Goal: Navigation & Orientation: Find specific page/section

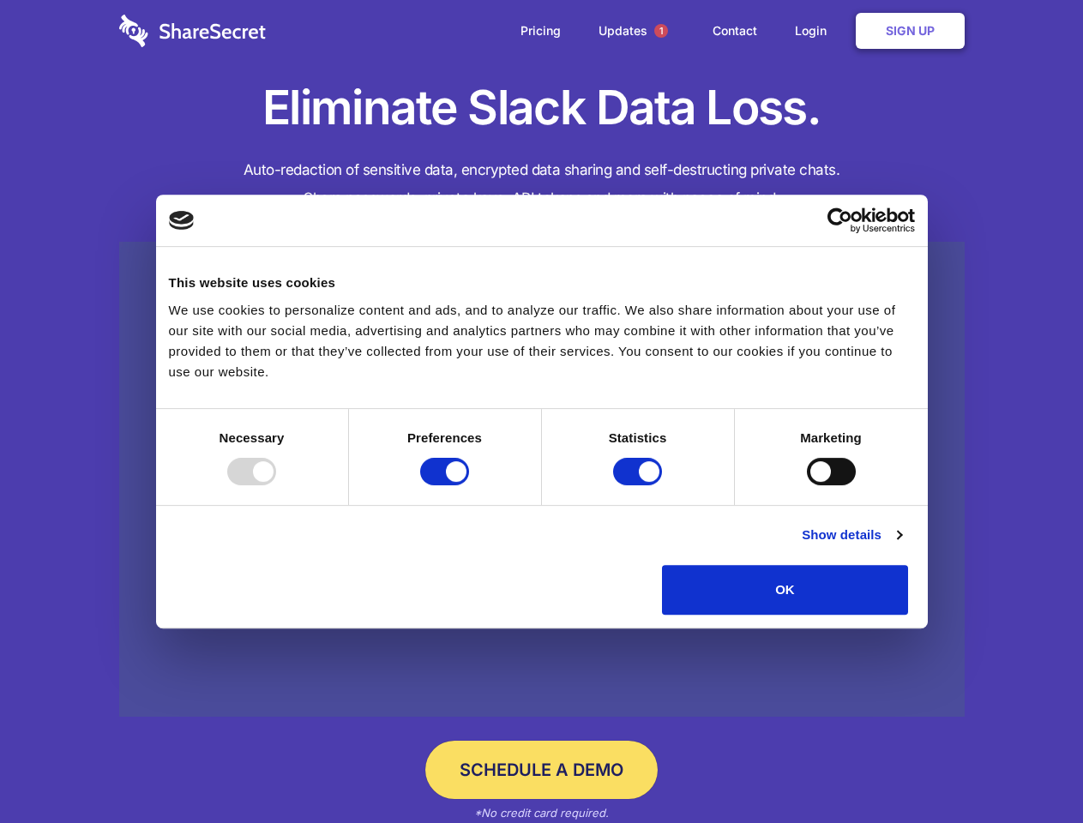
click at [276, 485] on div at bounding box center [251, 471] width 49 height 27
click at [469, 485] on input "Preferences" at bounding box center [444, 471] width 49 height 27
checkbox input "false"
click at [640, 485] on input "Statistics" at bounding box center [637, 471] width 49 height 27
checkbox input "false"
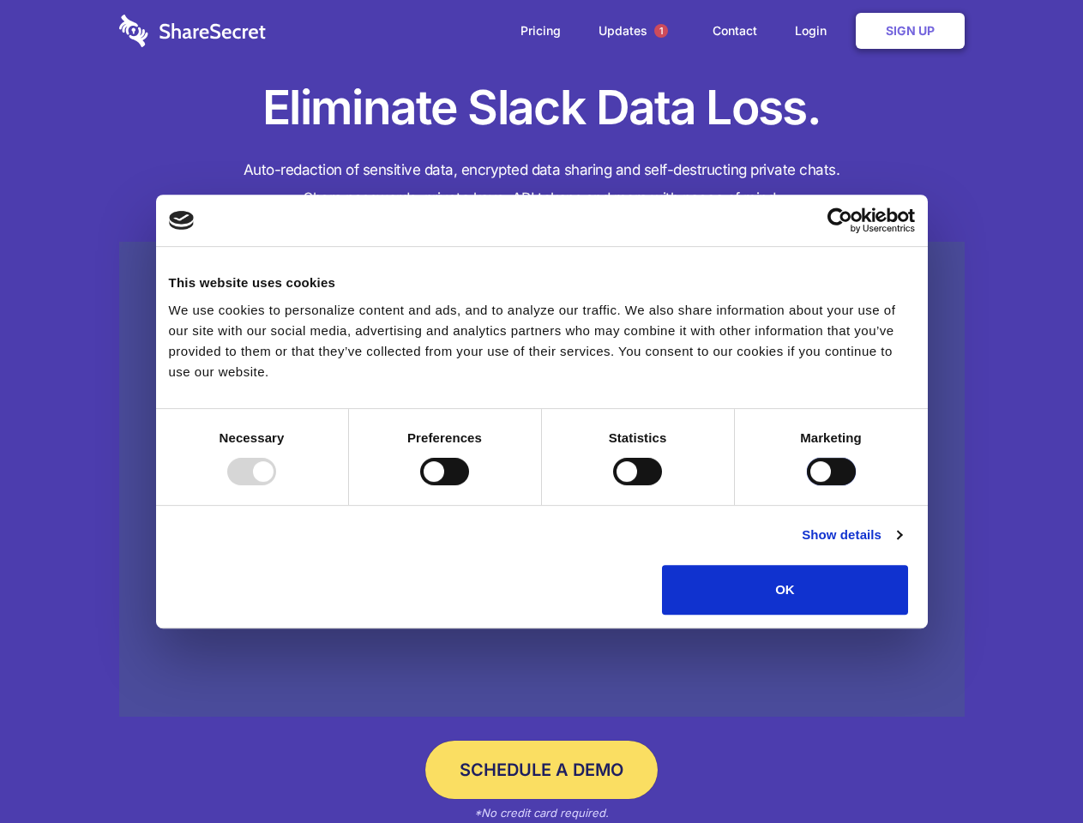
click at [807, 485] on input "Marketing" at bounding box center [831, 471] width 49 height 27
checkbox input "true"
click at [901, 545] on link "Show details" at bounding box center [851, 535] width 99 height 21
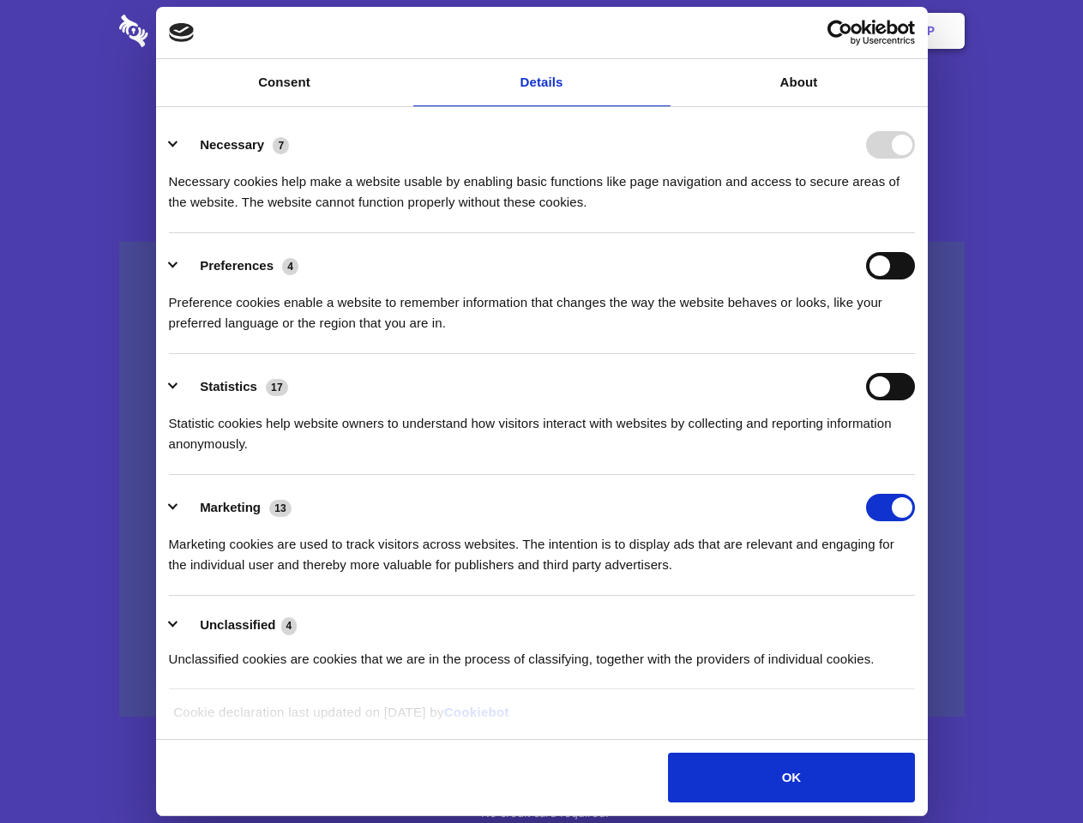
click at [915, 233] on li "Necessary 7 Necessary cookies help make a website usable by enabling basic func…" at bounding box center [542, 172] width 746 height 121
click at [660, 31] on span "1" at bounding box center [661, 31] width 14 height 14
